Goal: Information Seeking & Learning: Obtain resource

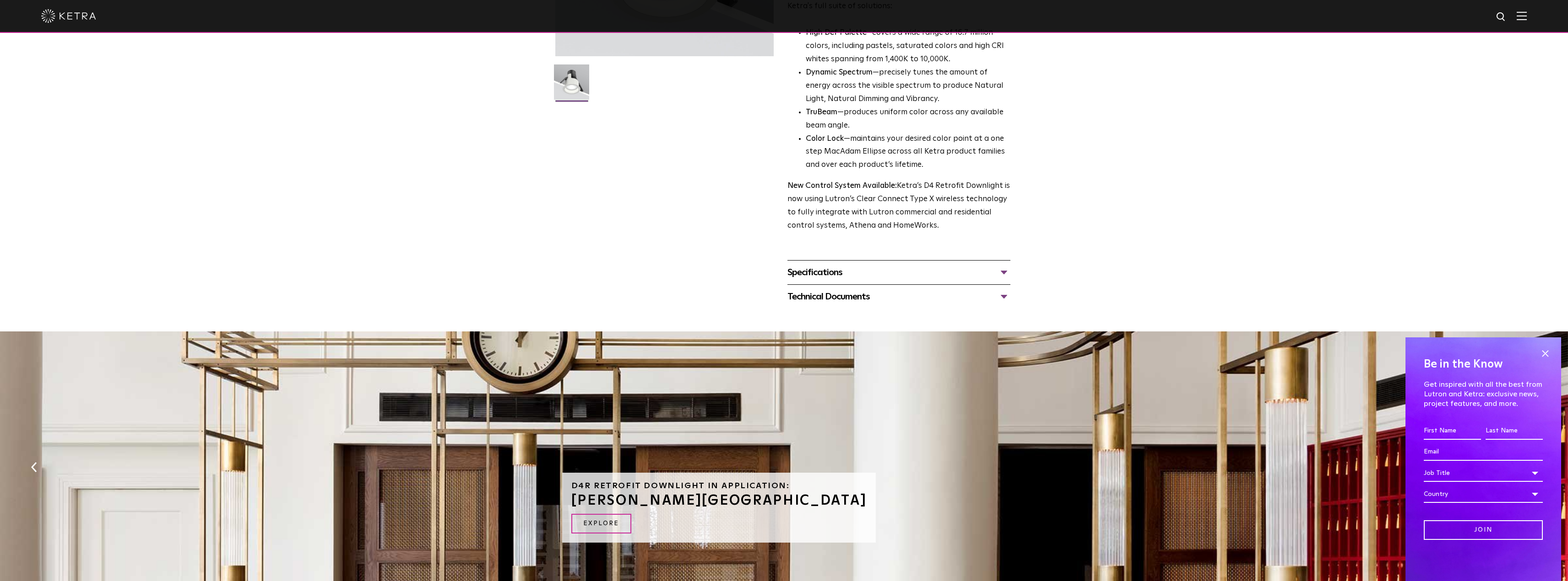
click at [993, 298] on div "Technical Documents" at bounding box center [898, 296] width 223 height 15
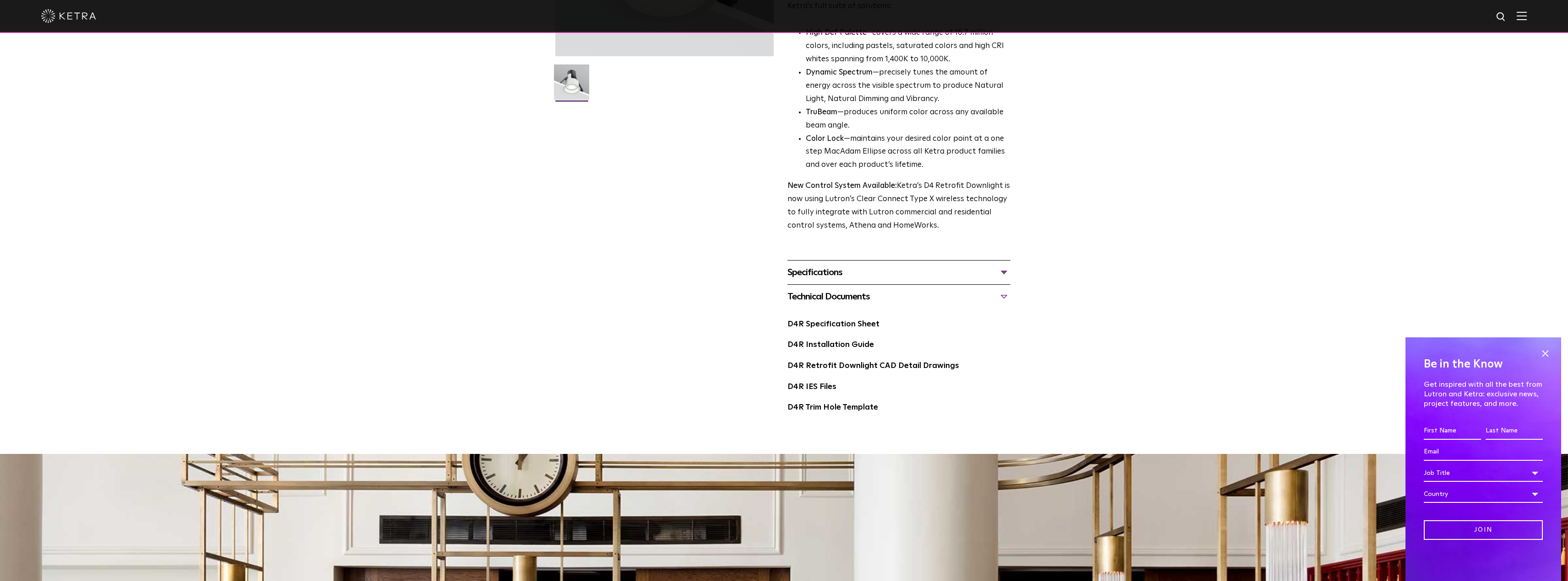
click at [982, 274] on div "Specifications" at bounding box center [898, 273] width 223 height 15
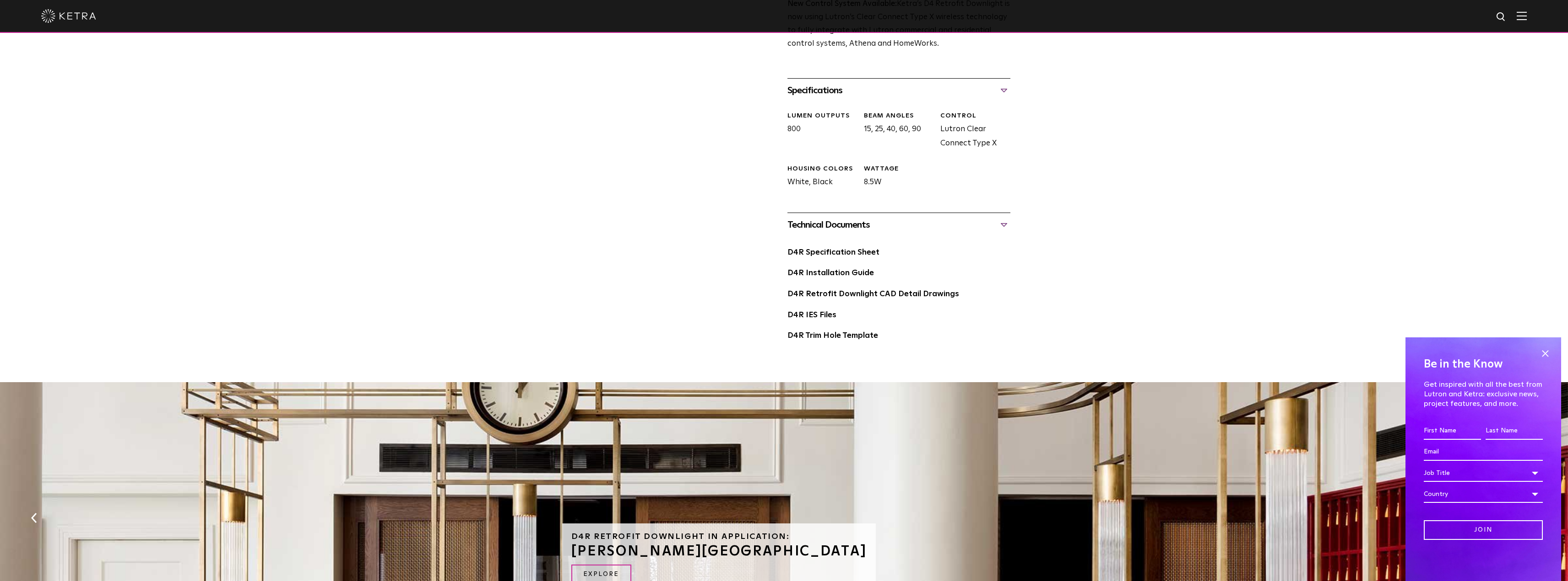
scroll to position [366, 0]
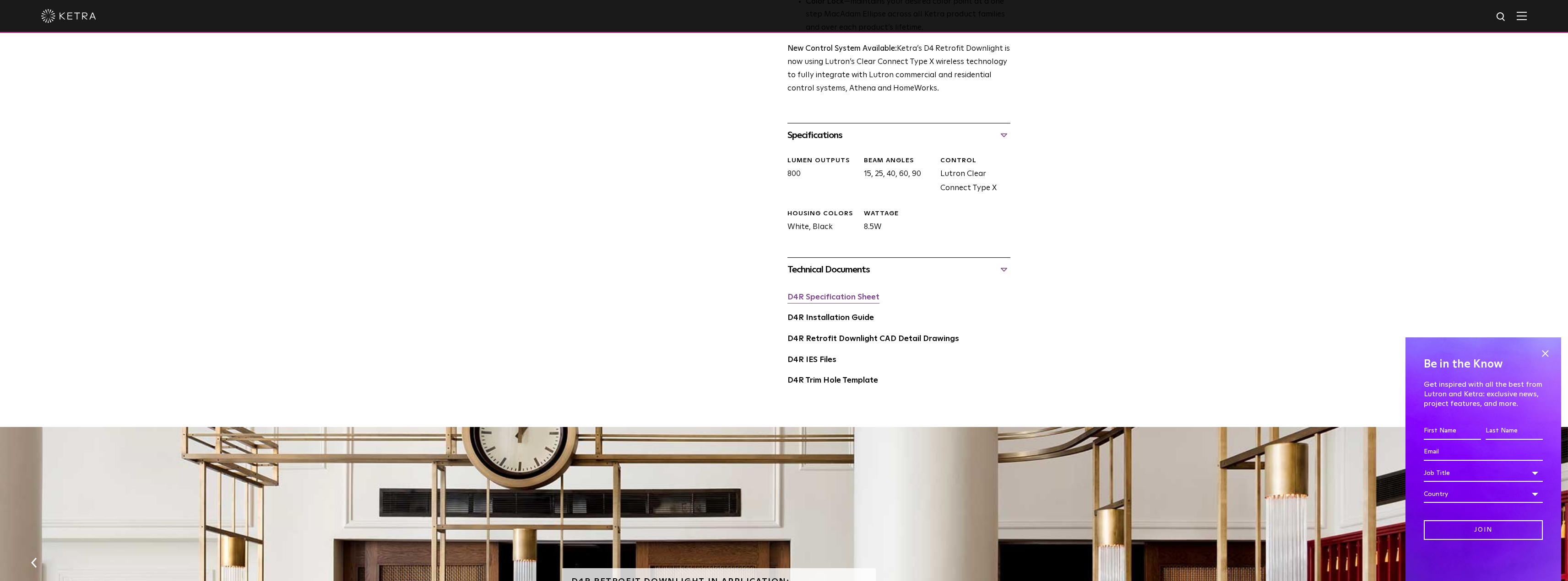
click at [828, 297] on link "D4R Specification Sheet" at bounding box center [833, 297] width 92 height 7
click at [848, 317] on link "D4R Installation Guide" at bounding box center [830, 318] width 86 height 7
click at [630, 194] on div "D4R Retrofit Downlight Availability: Commercial & Residential Ketra’s D4R retro…" at bounding box center [784, 52] width 457 height 703
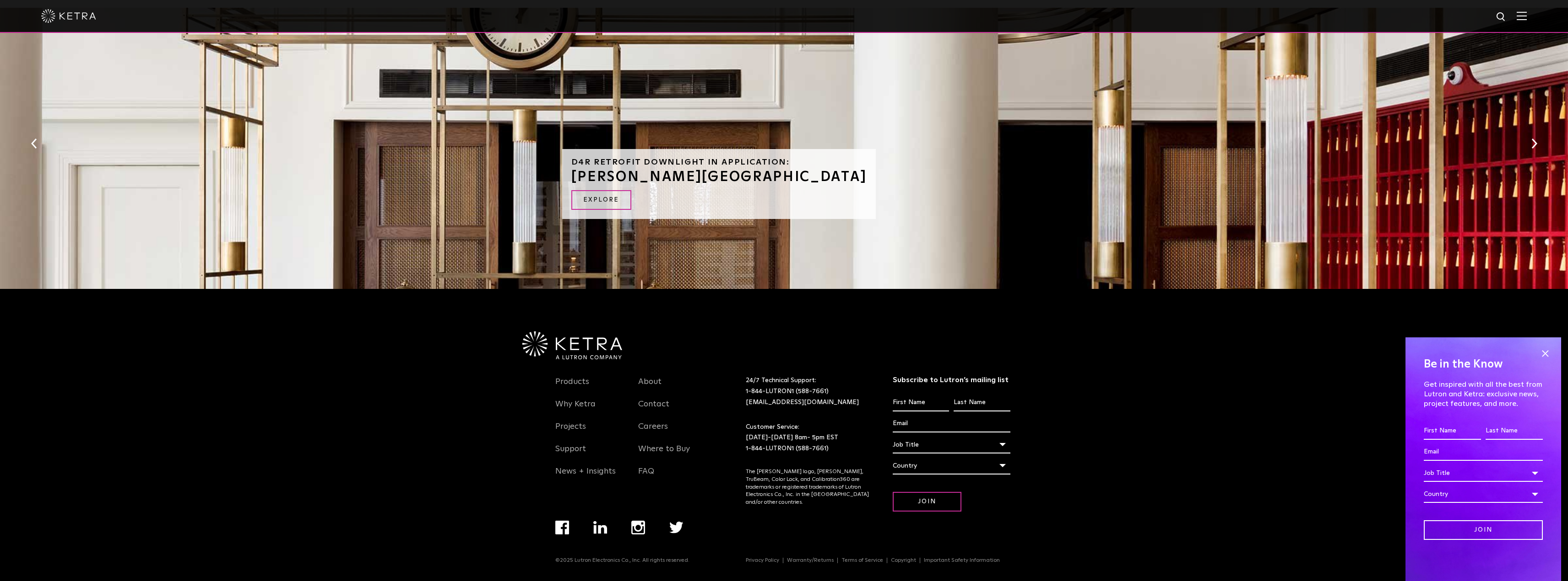
scroll to position [0, 0]
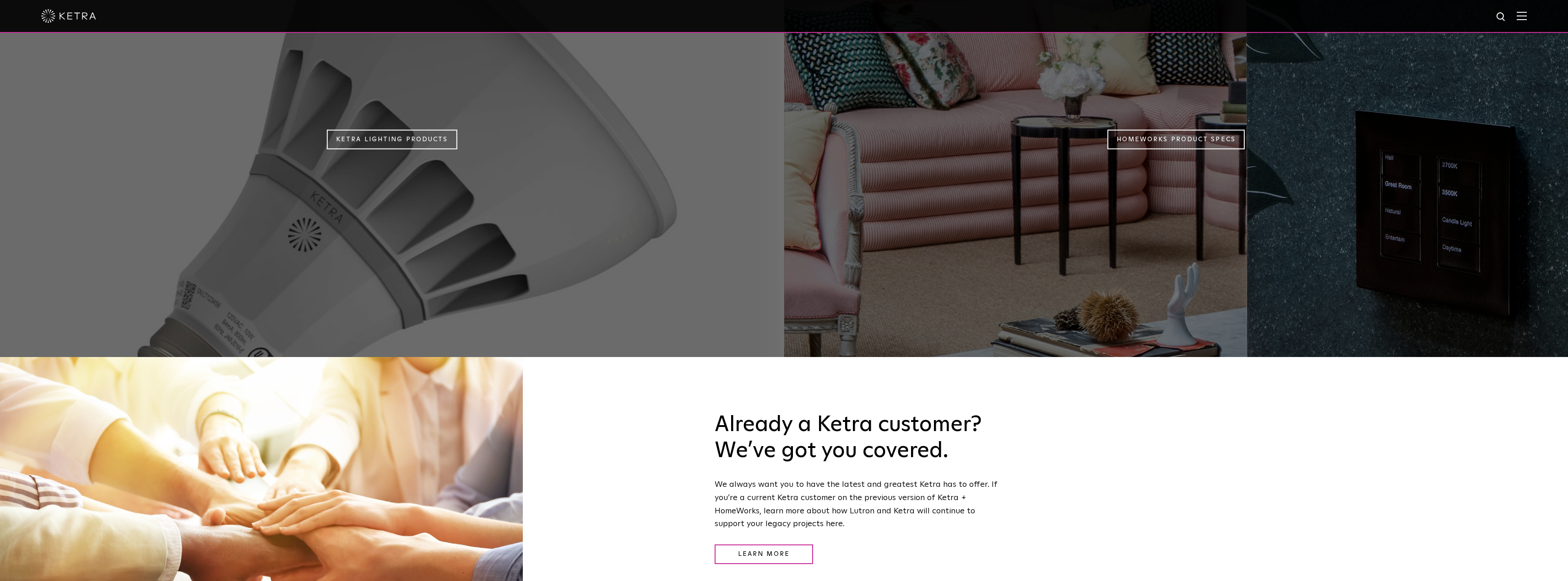
scroll to position [1450, 0]
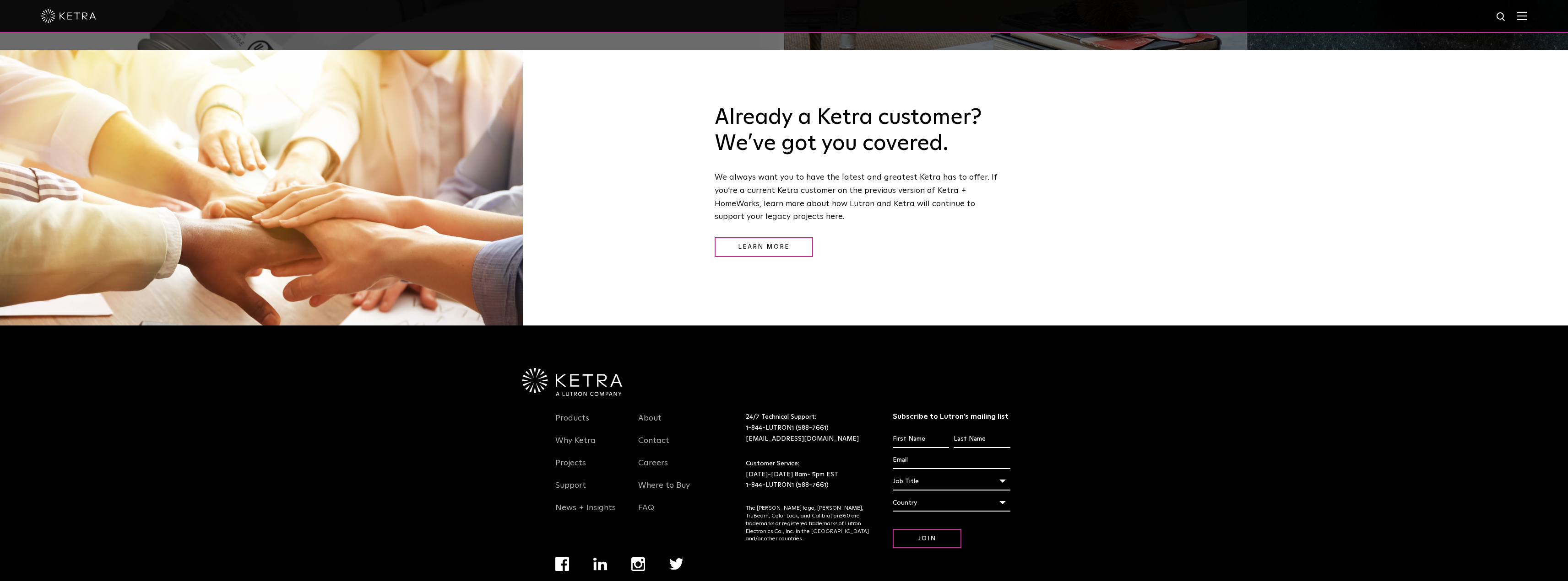
click at [262, 429] on div "Products Why [PERSON_NAME] Projects Support News + Insights About Contact Caree…" at bounding box center [784, 472] width 1568 height 293
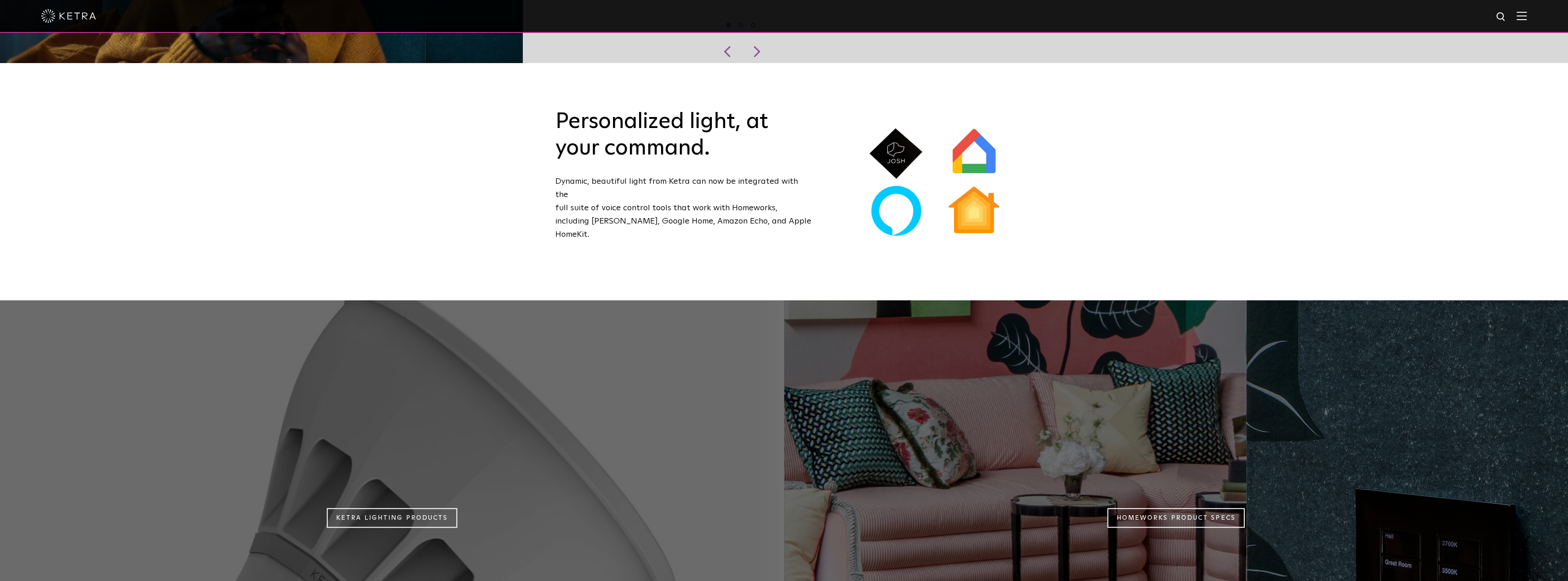
scroll to position [398, 0]
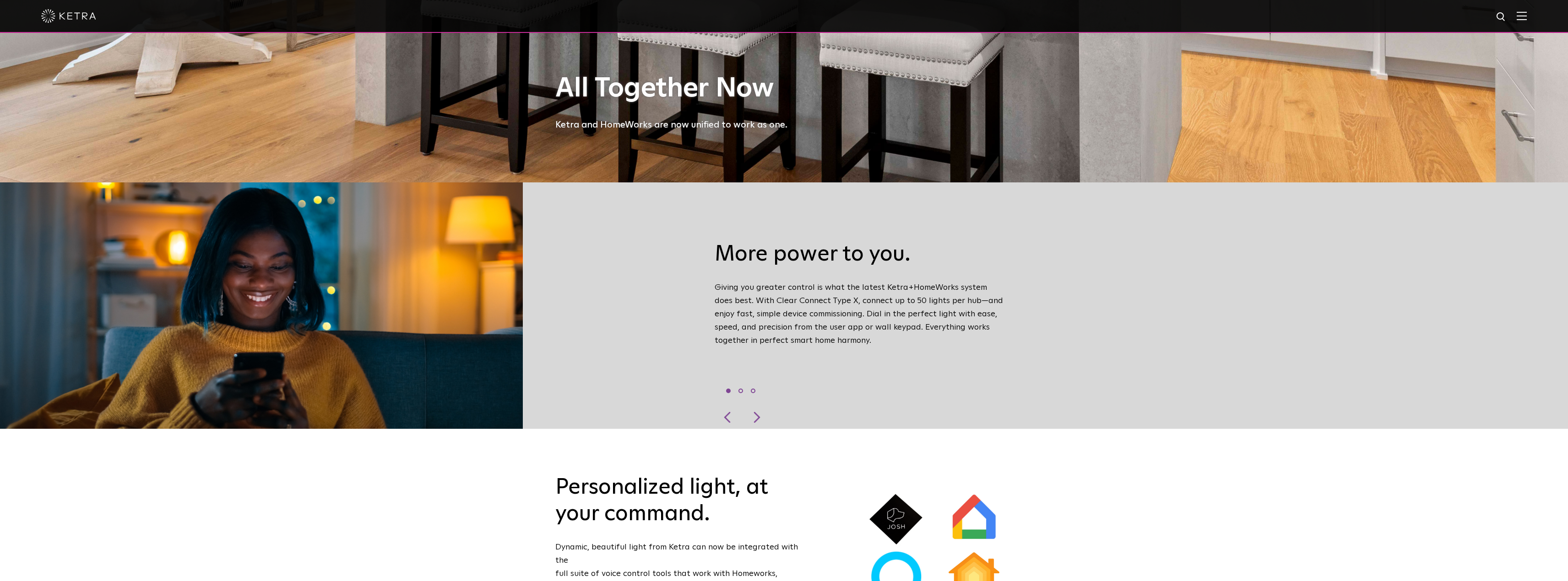
click at [370, 464] on div "Personalized light, at your command. Dynamic, beautiful light from [PERSON_NAME…" at bounding box center [784, 547] width 1568 height 238
click at [761, 406] on div at bounding box center [756, 417] width 28 height 23
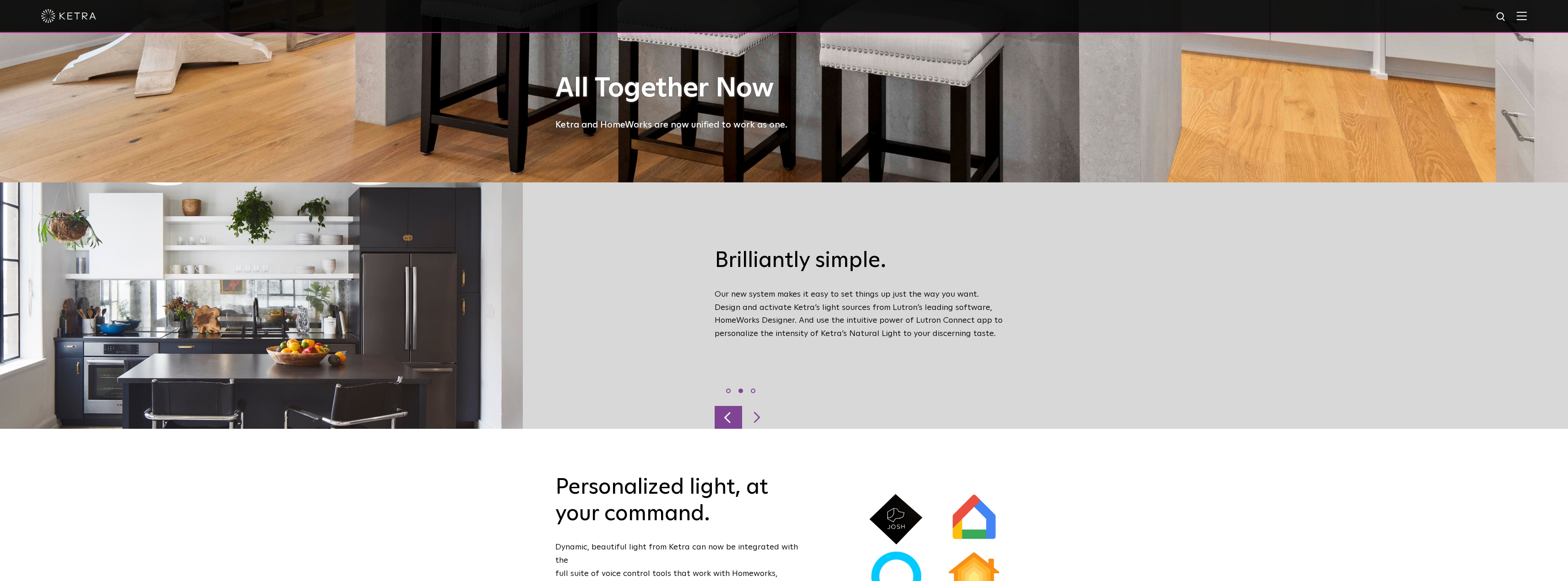
click at [733, 406] on div at bounding box center [728, 417] width 28 height 23
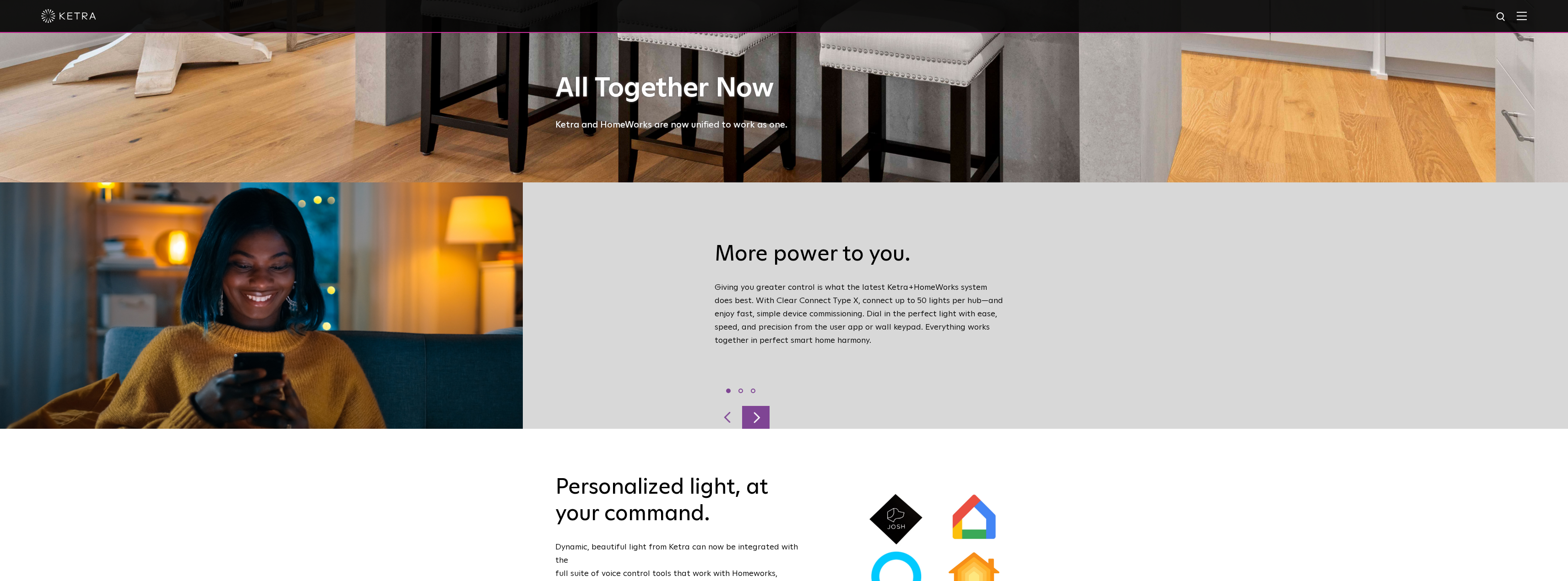
click at [758, 406] on div at bounding box center [756, 417] width 28 height 23
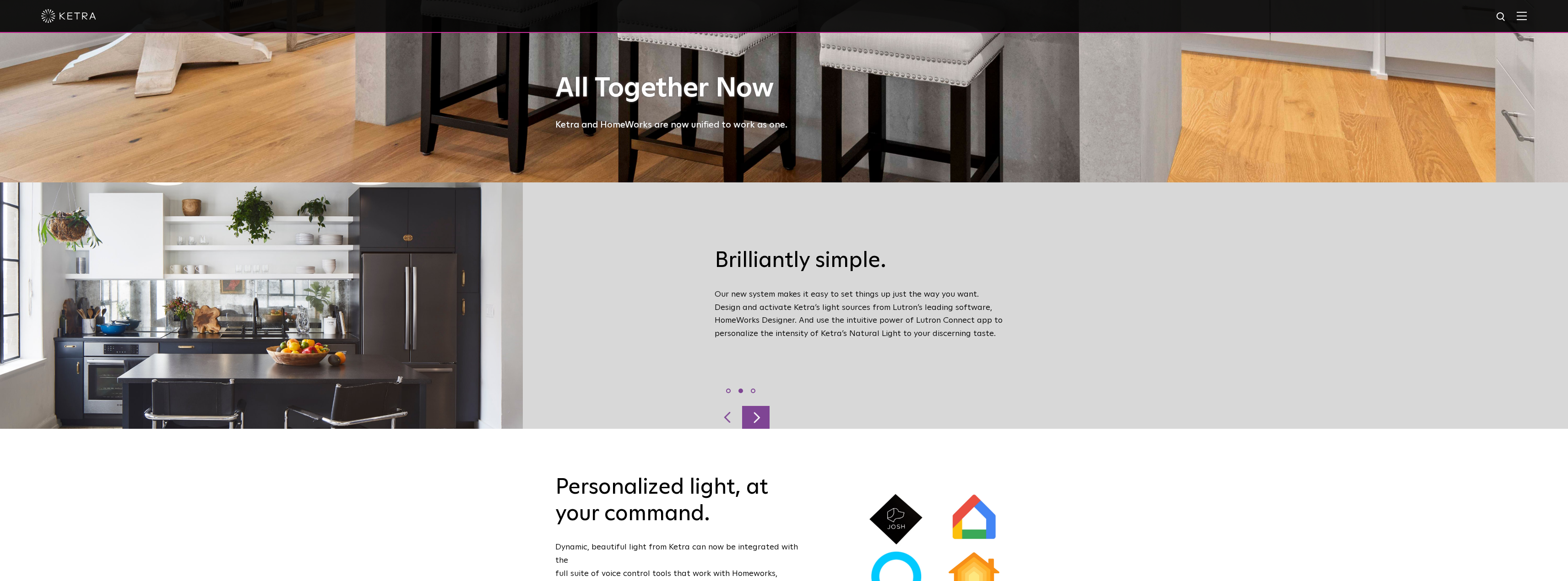
click at [761, 406] on div at bounding box center [756, 417] width 28 height 23
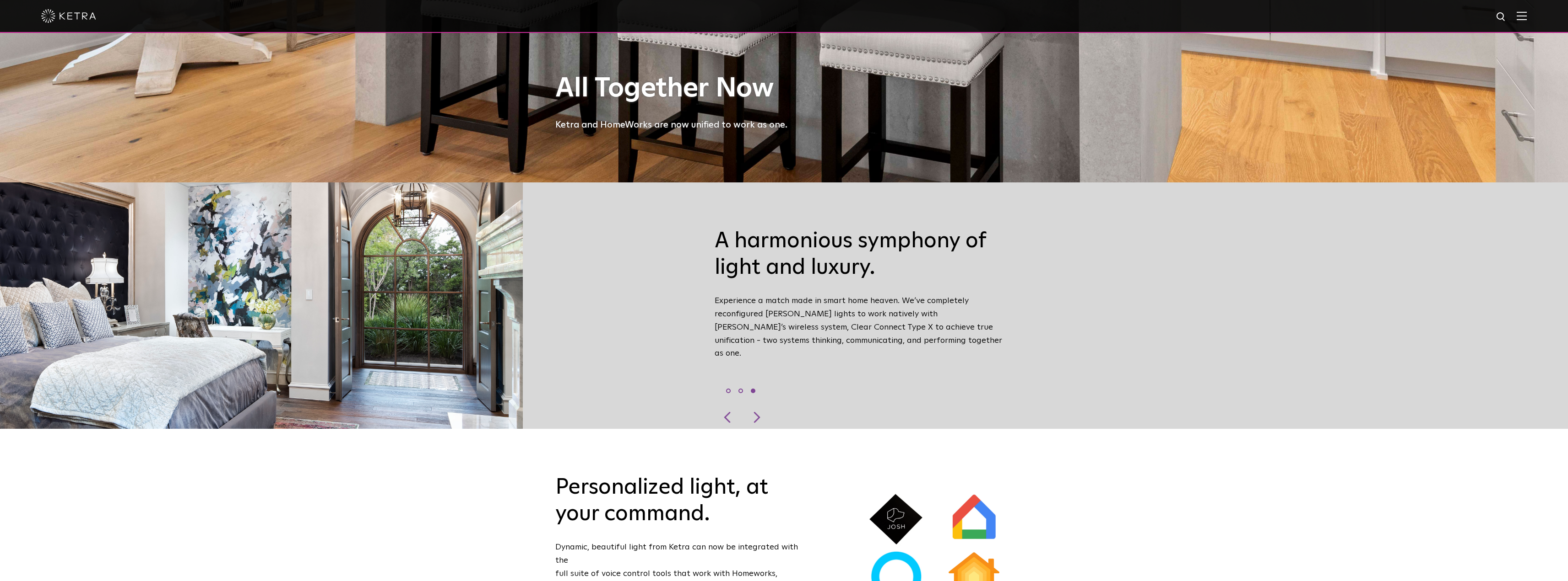
scroll to position [0, 0]
